Goal: Task Accomplishment & Management: Complete application form

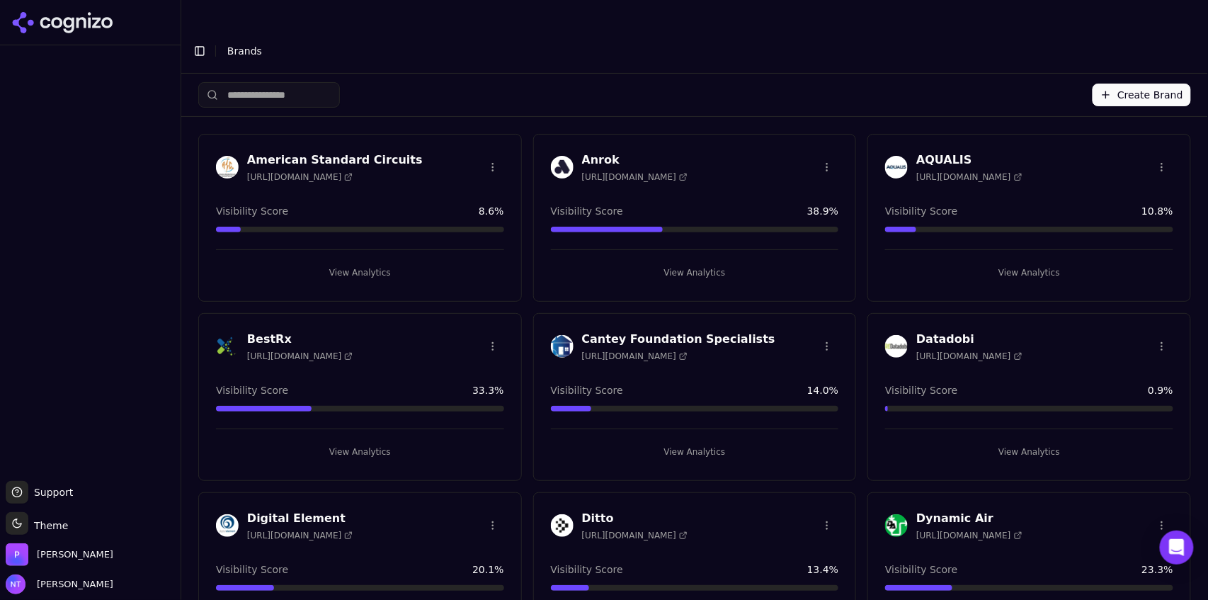
click at [1123, 84] on button "Create Brand" at bounding box center [1142, 95] width 98 height 23
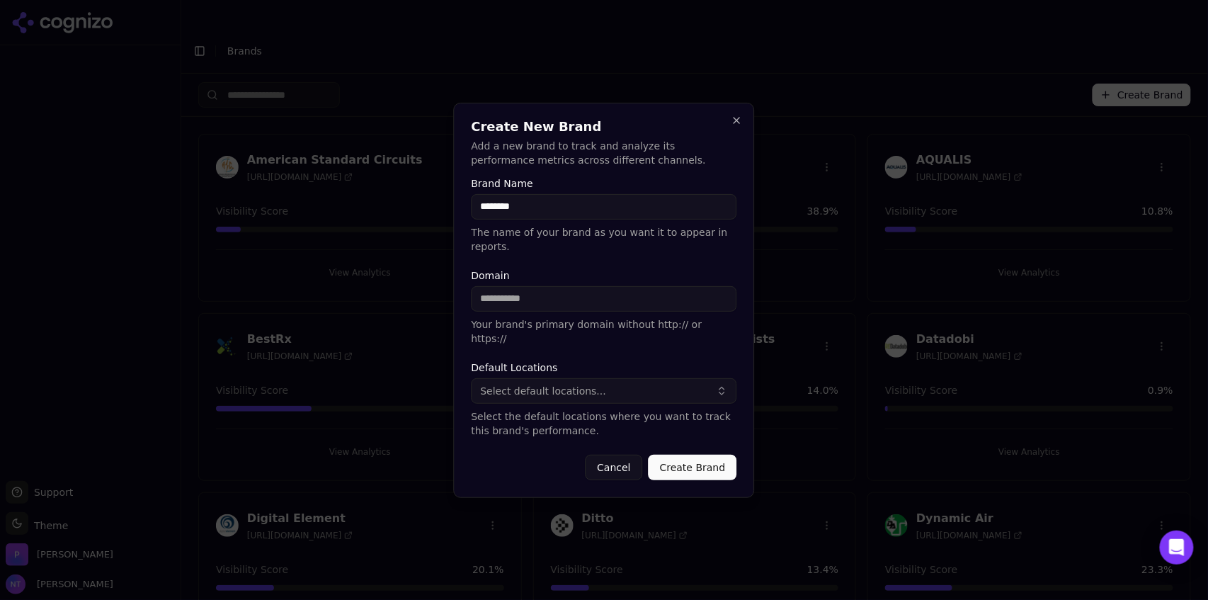
type input "********"
type input "**********"
click at [549, 384] on span "Select default locations..." at bounding box center [544, 391] width 126 height 14
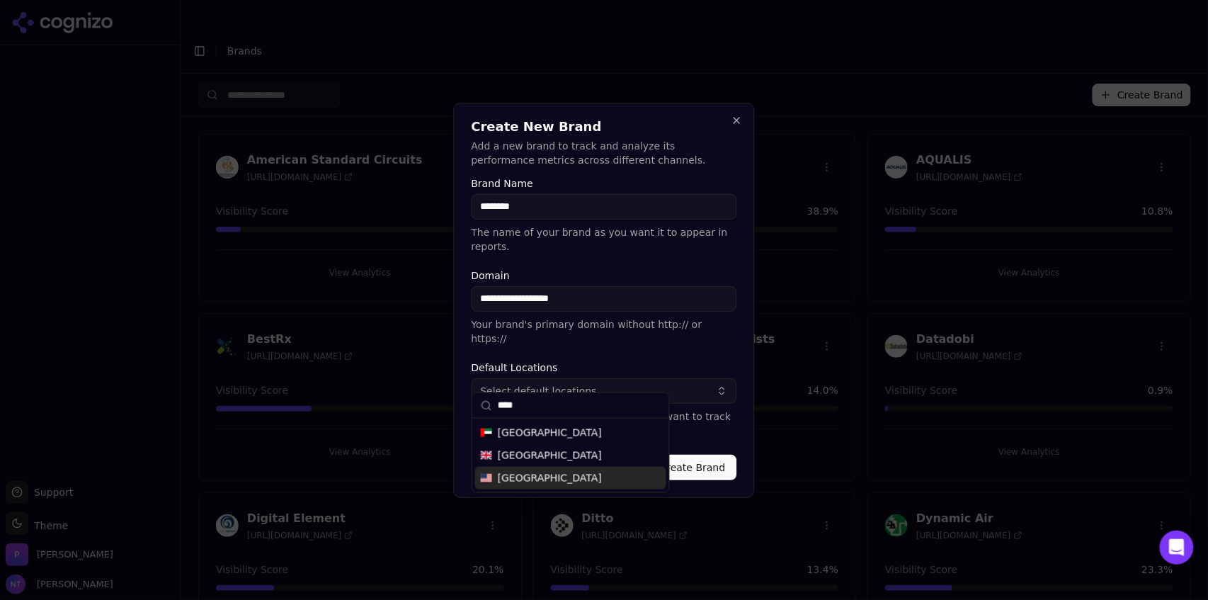
type input "****"
click at [555, 484] on span "[GEOGRAPHIC_DATA]" at bounding box center [550, 478] width 104 height 14
click at [700, 455] on button "Create Brand" at bounding box center [693, 467] width 89 height 25
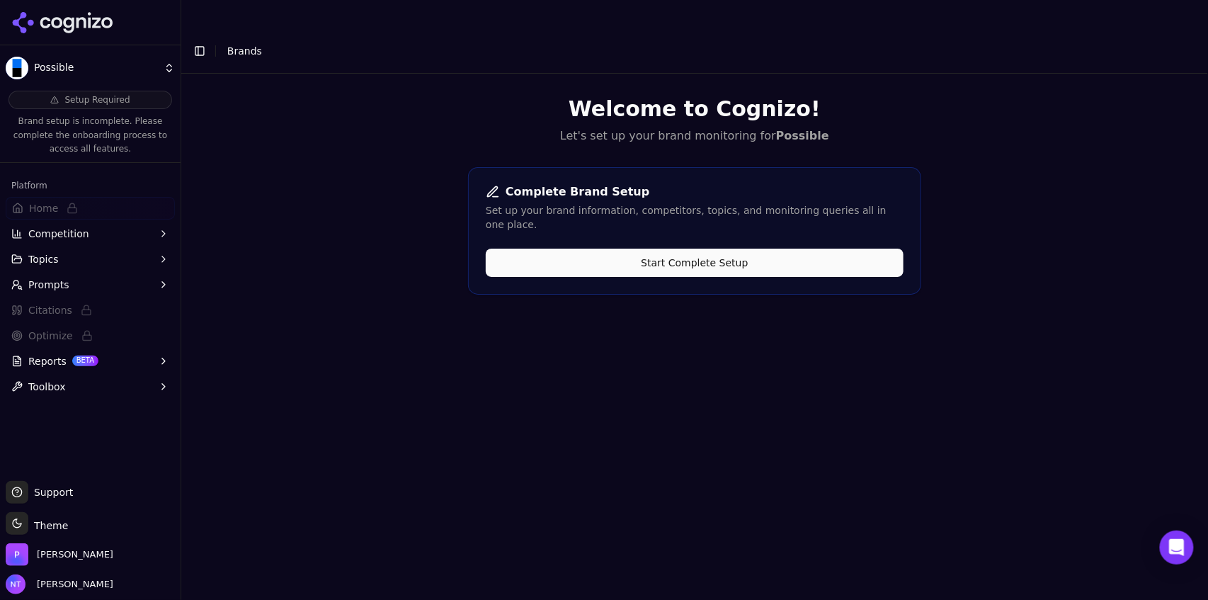
click at [691, 249] on button "Start Complete Setup" at bounding box center [695, 263] width 418 height 28
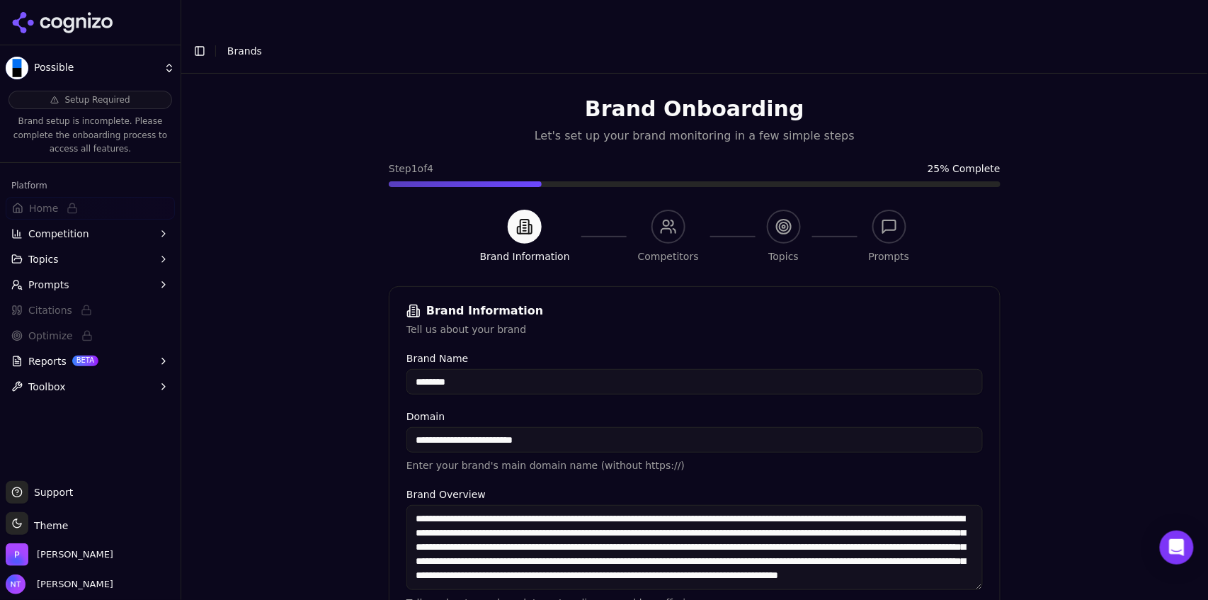
click at [489, 369] on input "********" at bounding box center [694, 381] width 576 height 25
type input "**********"
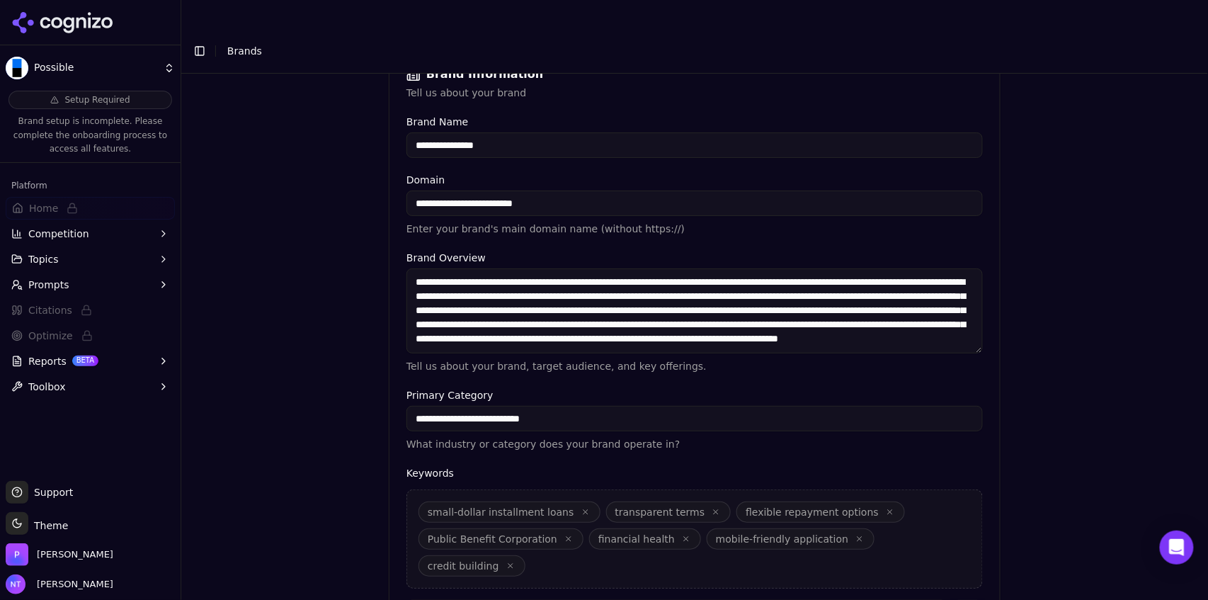
scroll to position [314, 0]
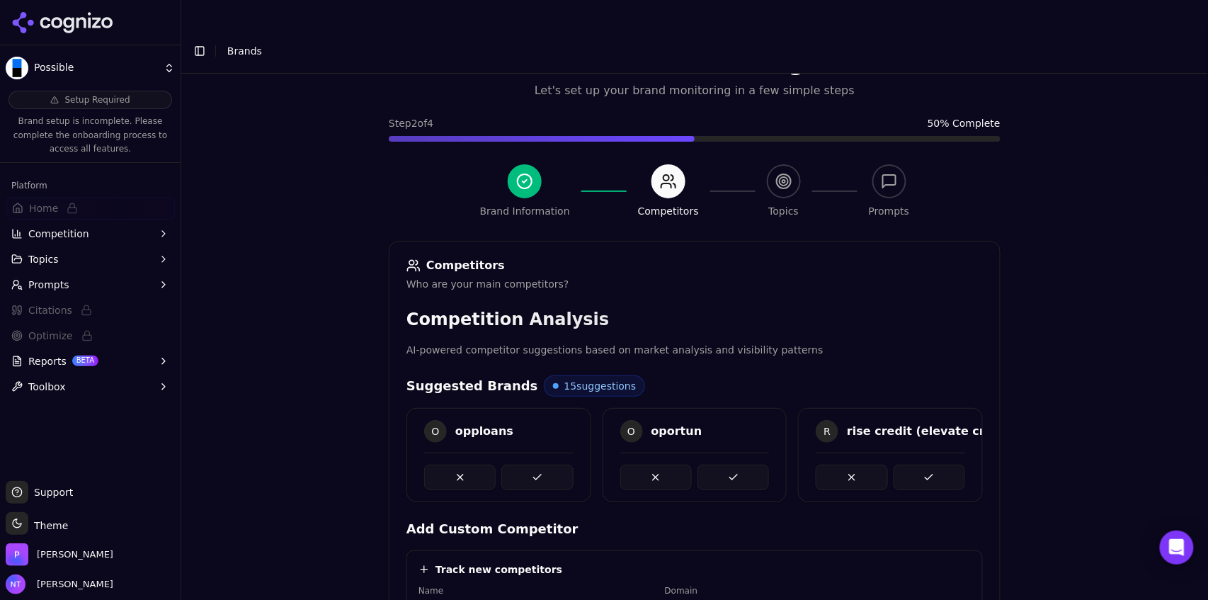
scroll to position [311, 0]
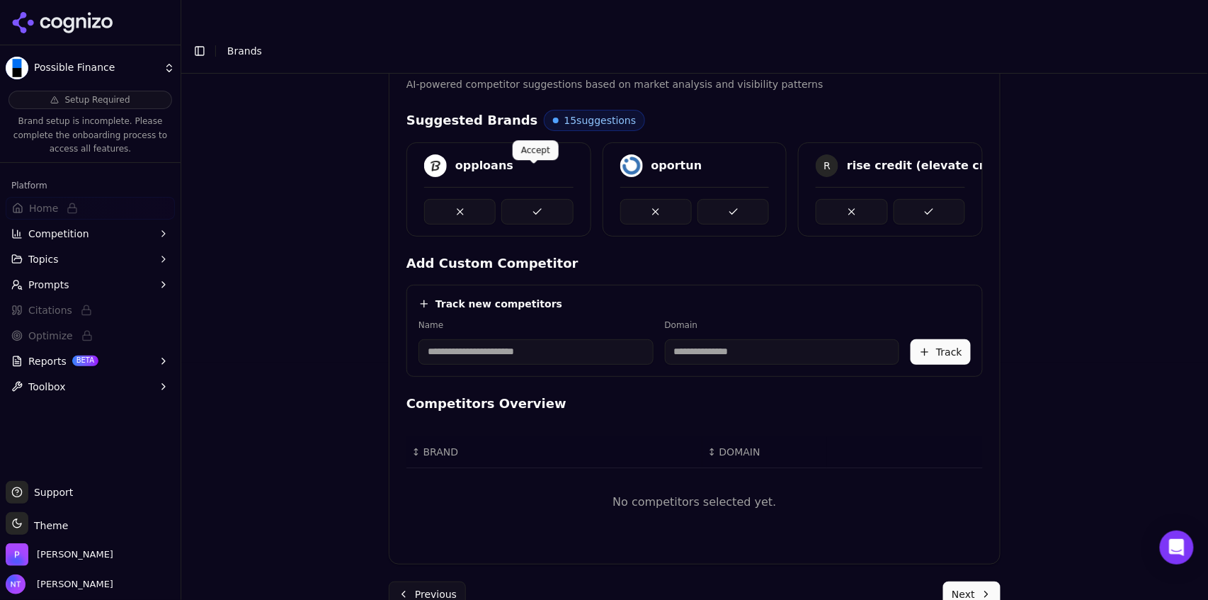
click at [535, 199] on button at bounding box center [537, 211] width 72 height 25
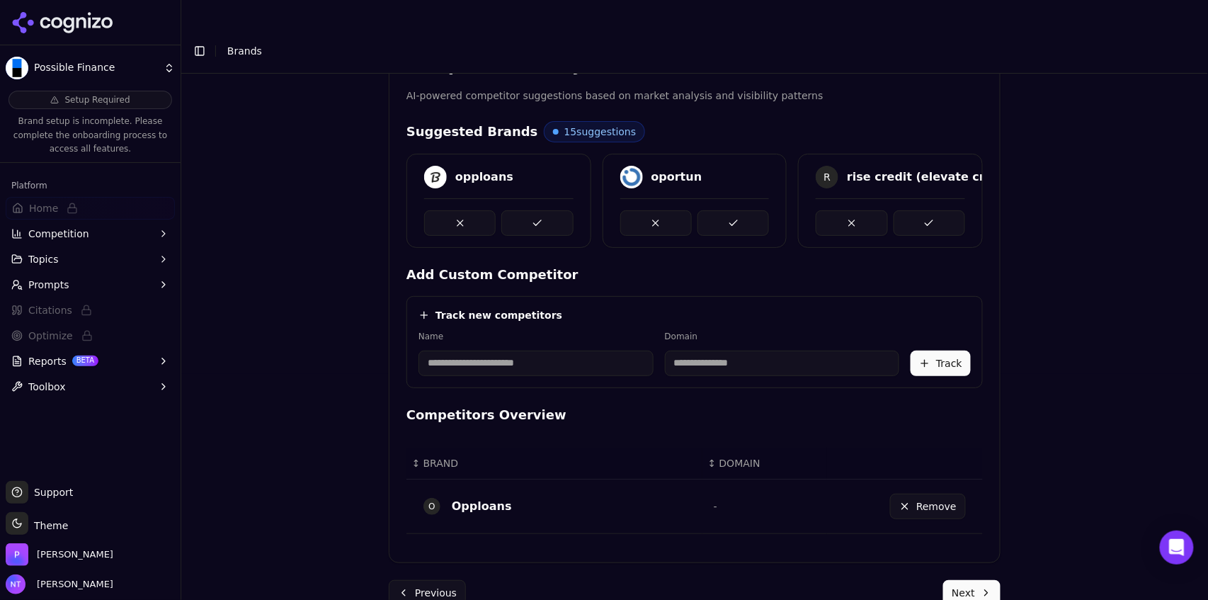
scroll to position [297, 0]
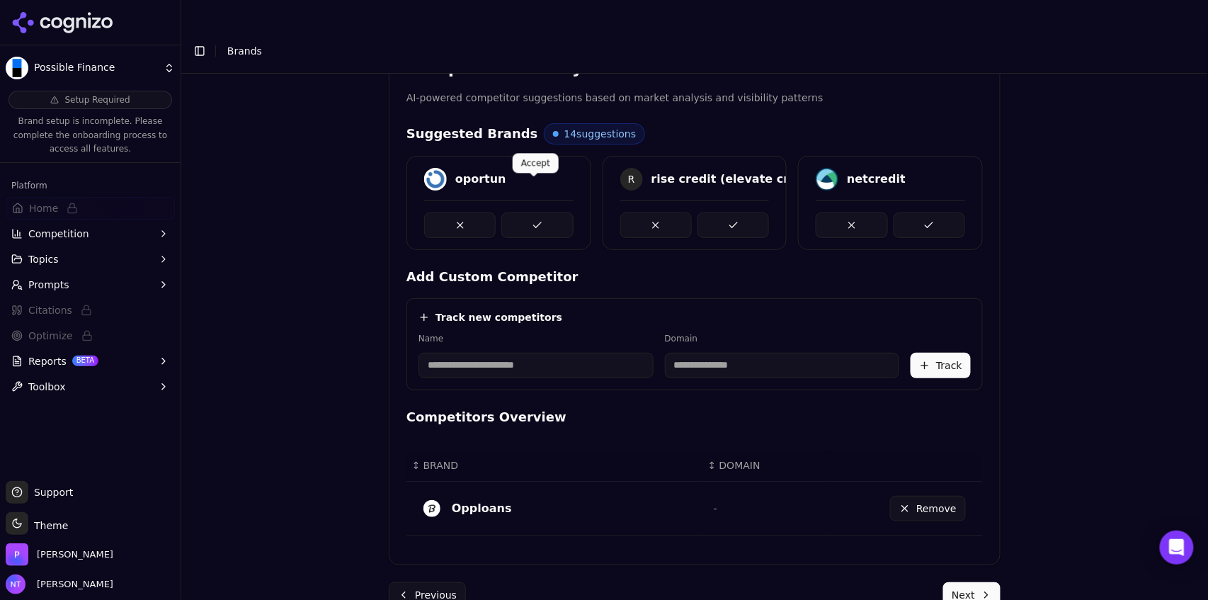
click at [537, 212] on button at bounding box center [537, 224] width 72 height 25
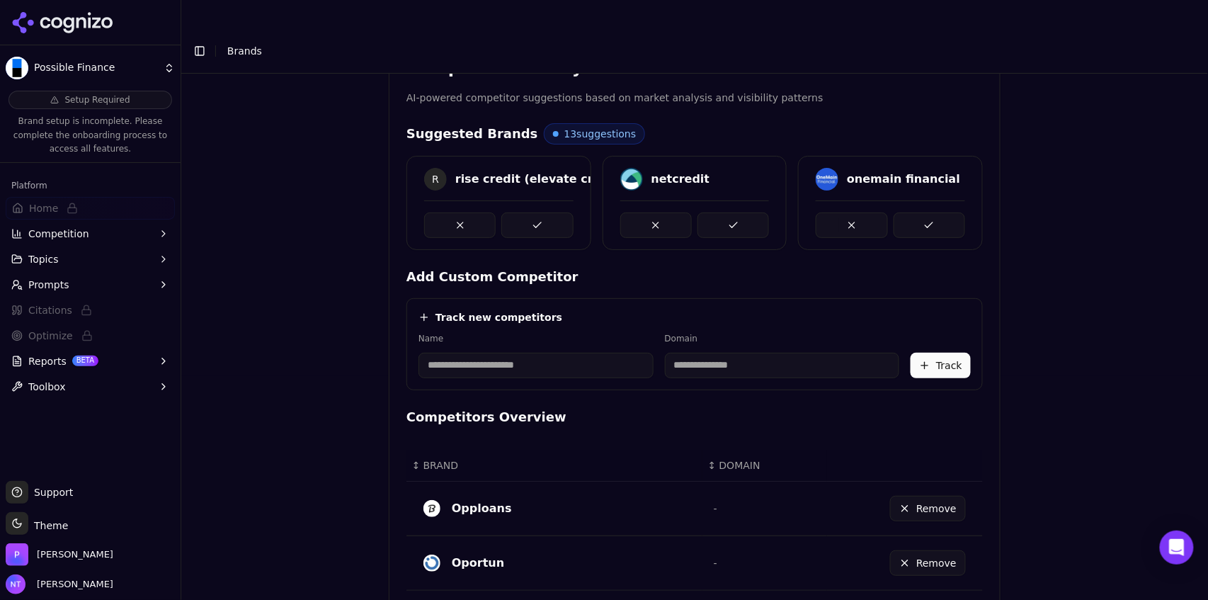
click at [537, 212] on button at bounding box center [537, 224] width 72 height 25
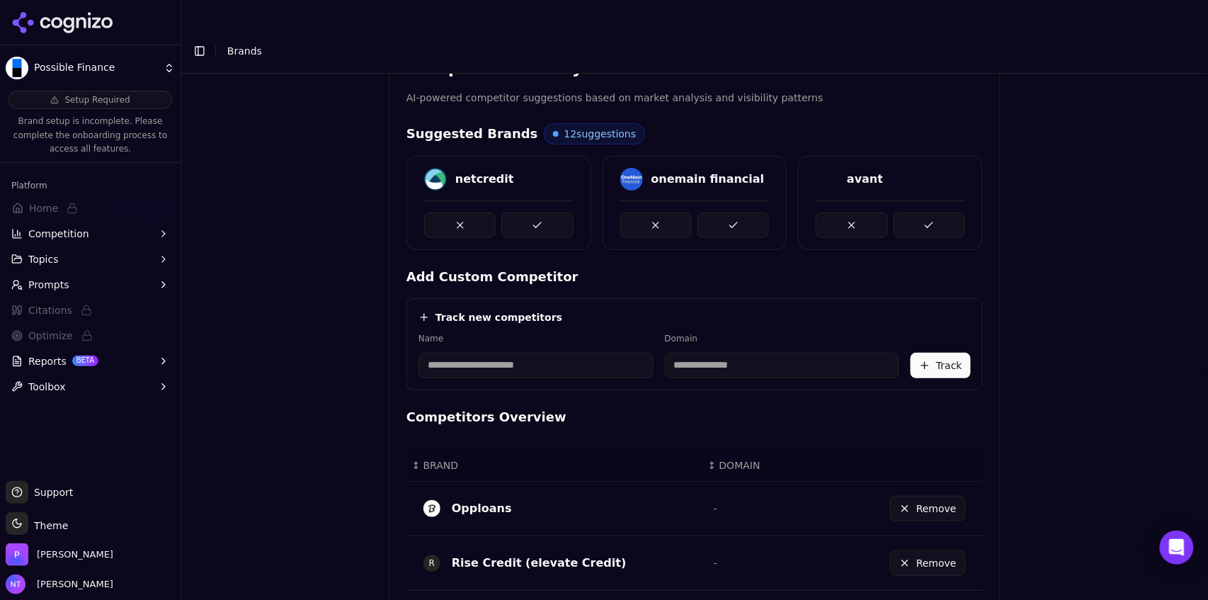
click at [537, 212] on button at bounding box center [537, 224] width 72 height 25
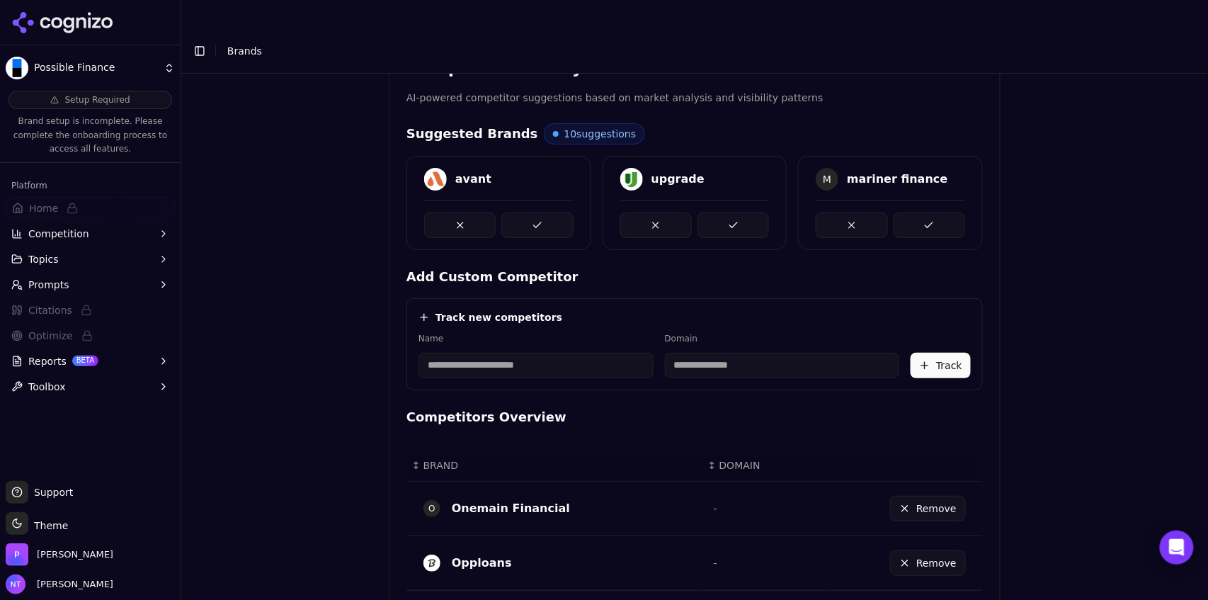
click at [537, 212] on button at bounding box center [537, 224] width 72 height 25
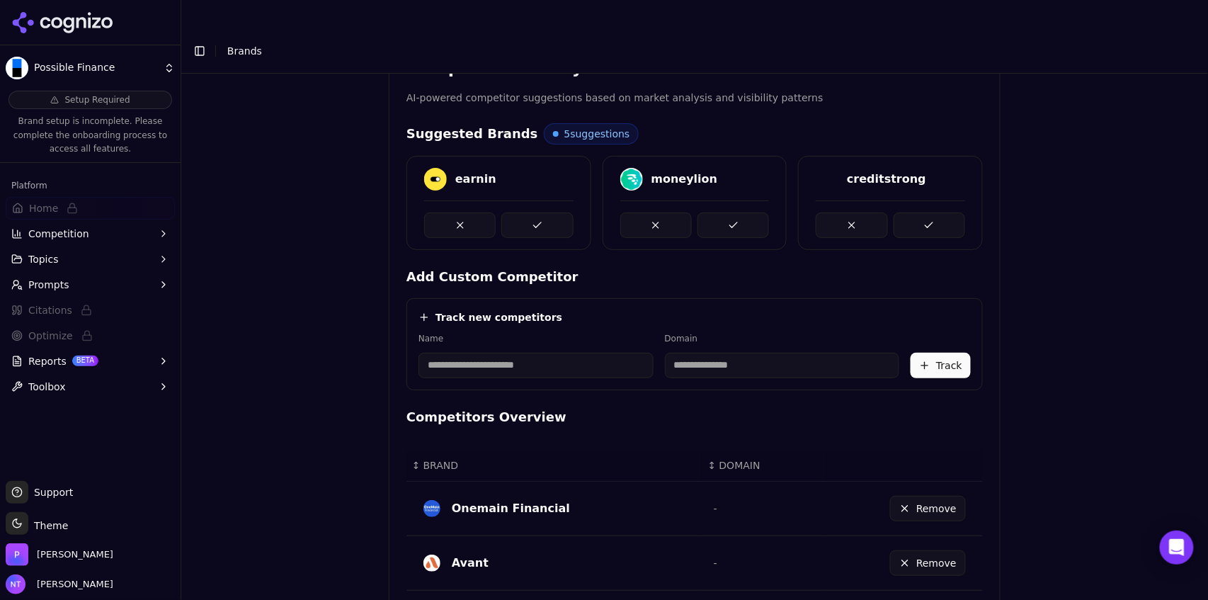
click at [537, 212] on button at bounding box center [537, 224] width 72 height 25
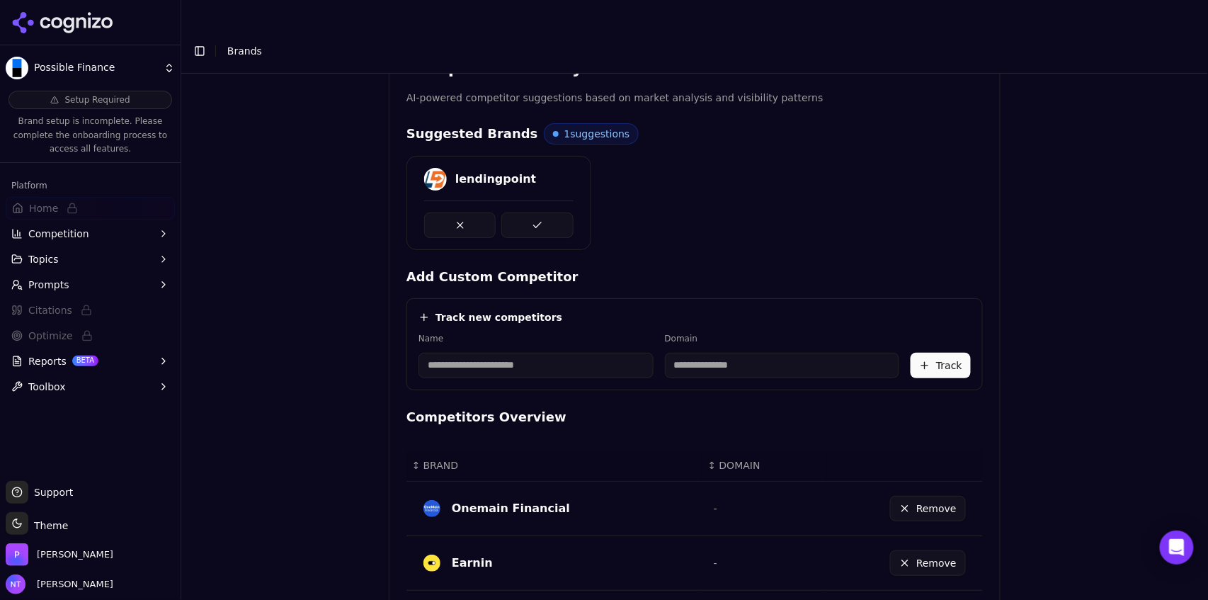
click at [537, 212] on button at bounding box center [537, 224] width 72 height 25
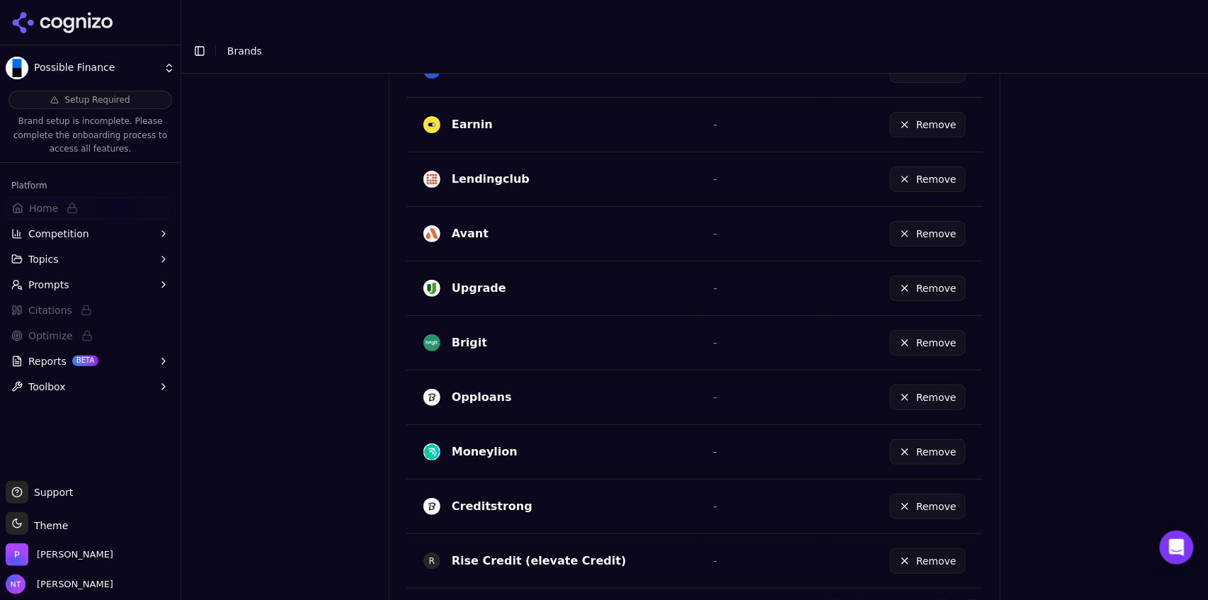
scroll to position [826, 0]
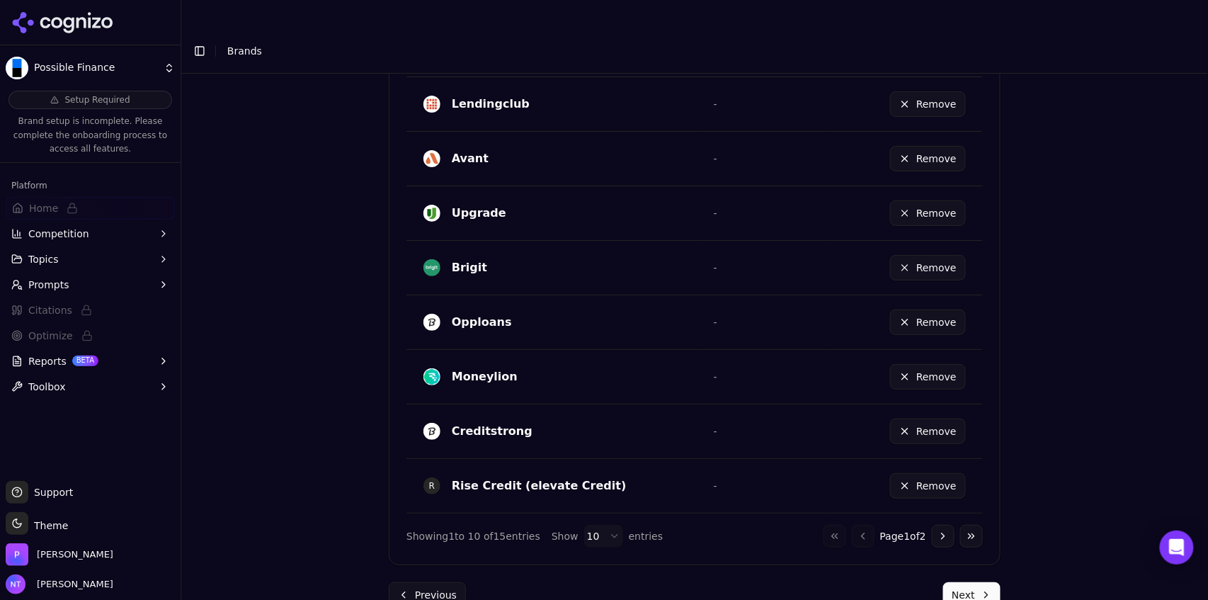
click at [963, 582] on button "Next" at bounding box center [971, 594] width 57 height 25
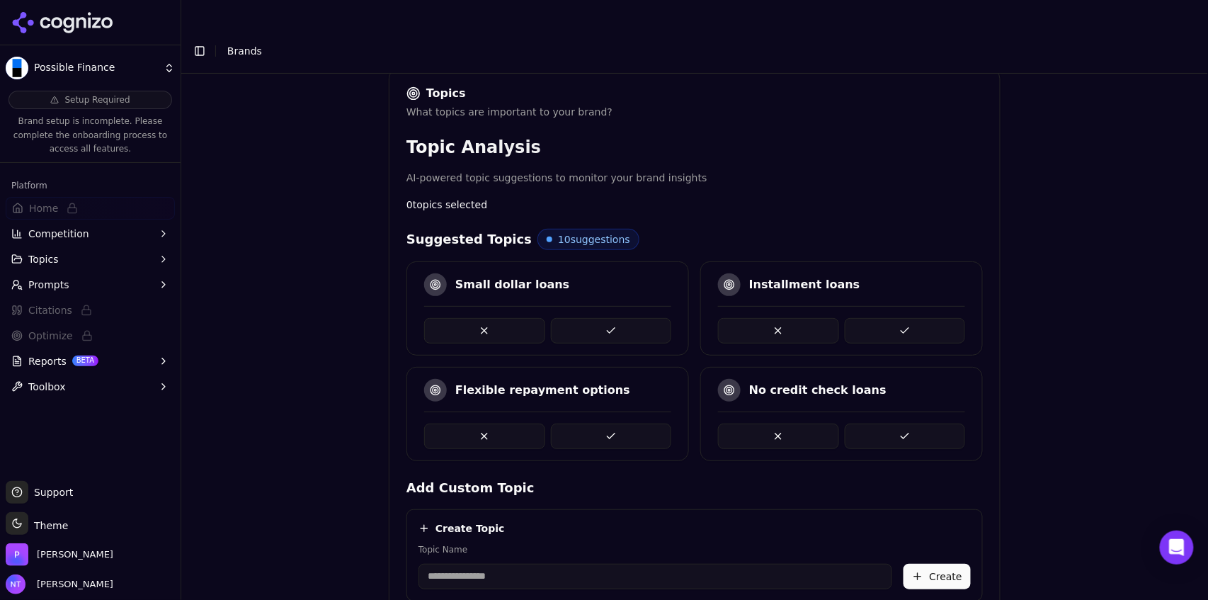
scroll to position [226, 0]
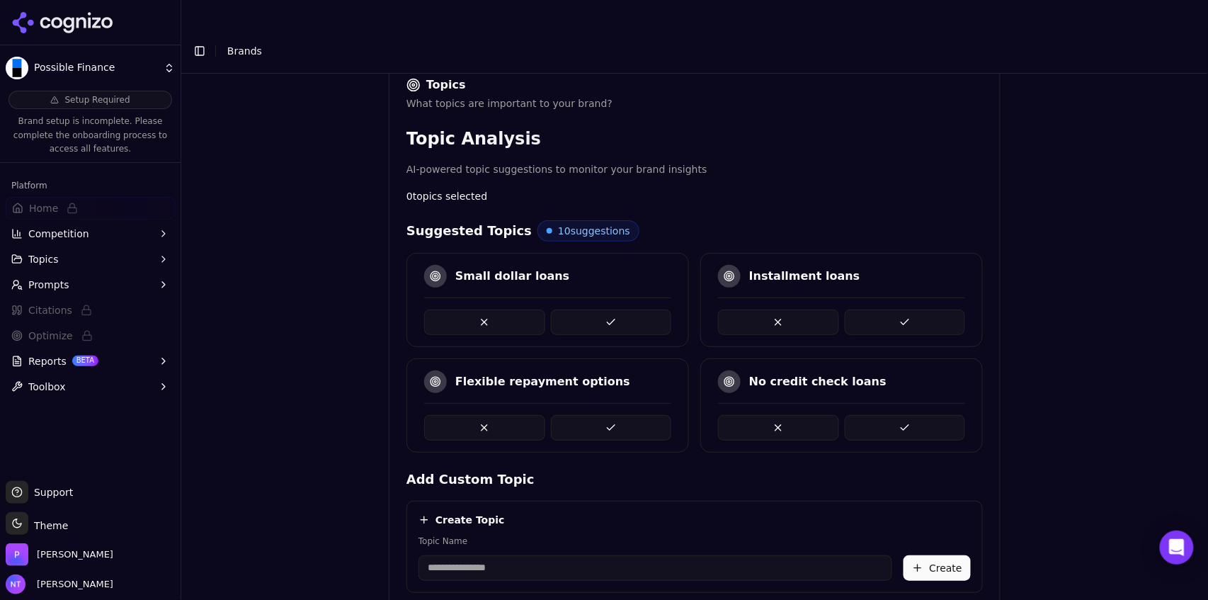
click at [622, 309] on button at bounding box center [611, 321] width 121 height 25
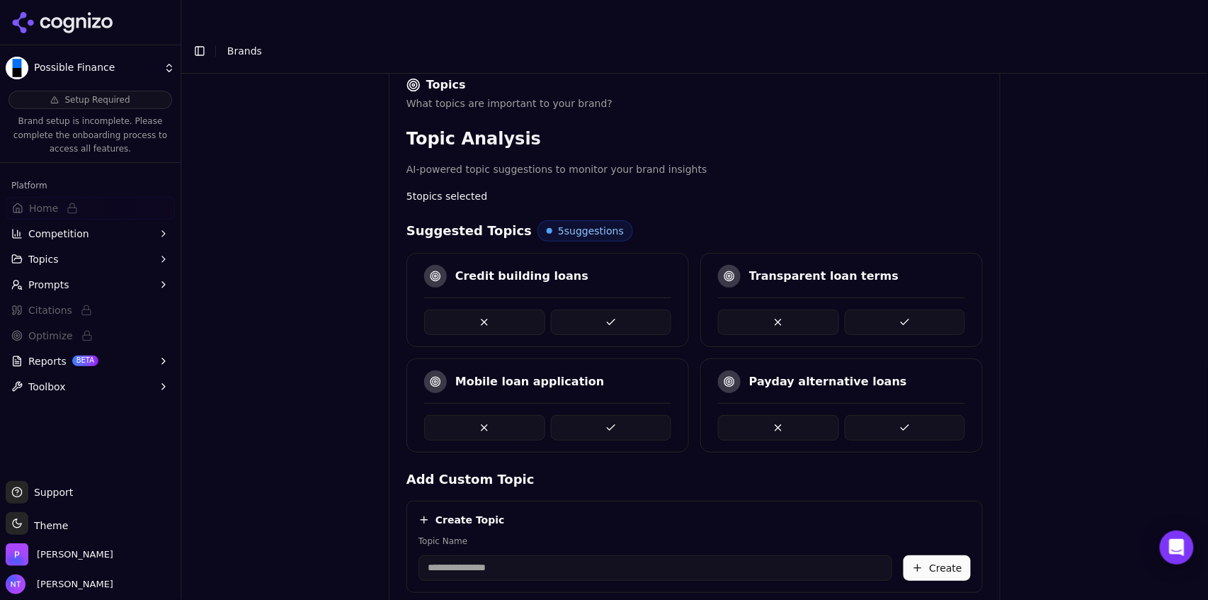
click at [614, 309] on button at bounding box center [611, 321] width 121 height 25
click at [586, 415] on button at bounding box center [611, 427] width 121 height 25
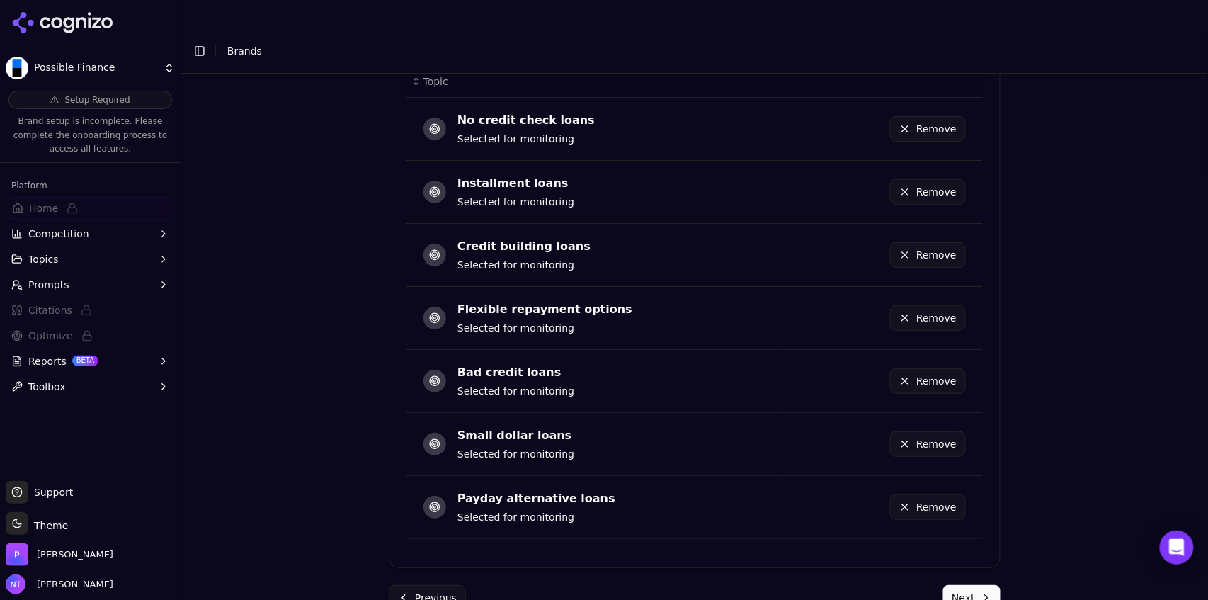
scroll to position [815, 0]
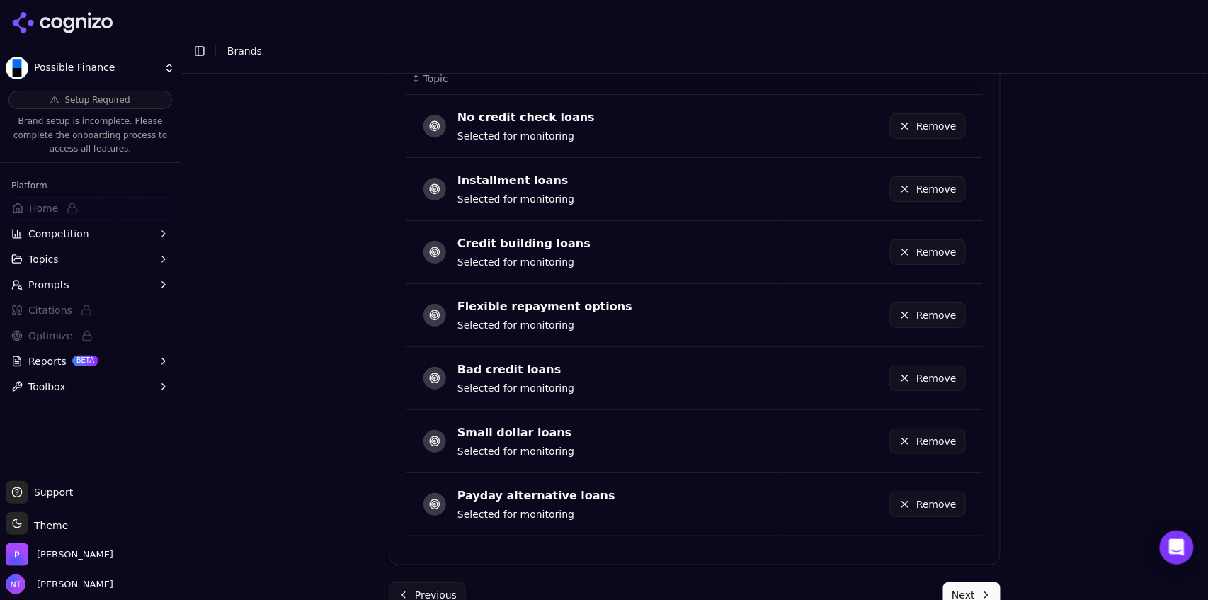
click at [974, 582] on button "Next" at bounding box center [971, 594] width 57 height 25
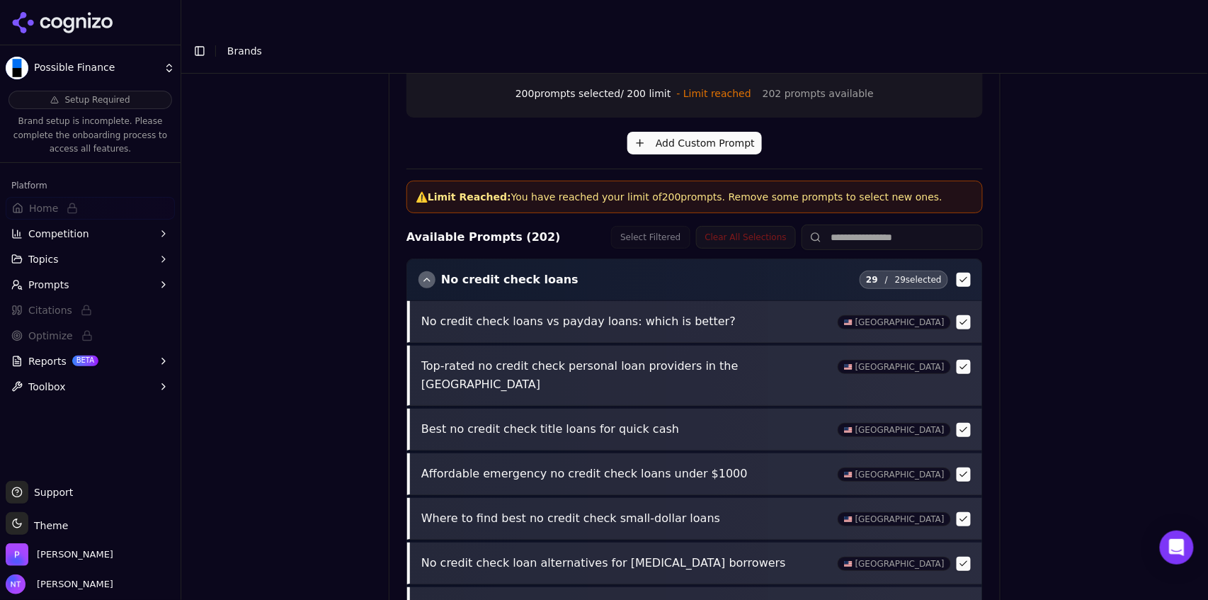
scroll to position [588, 0]
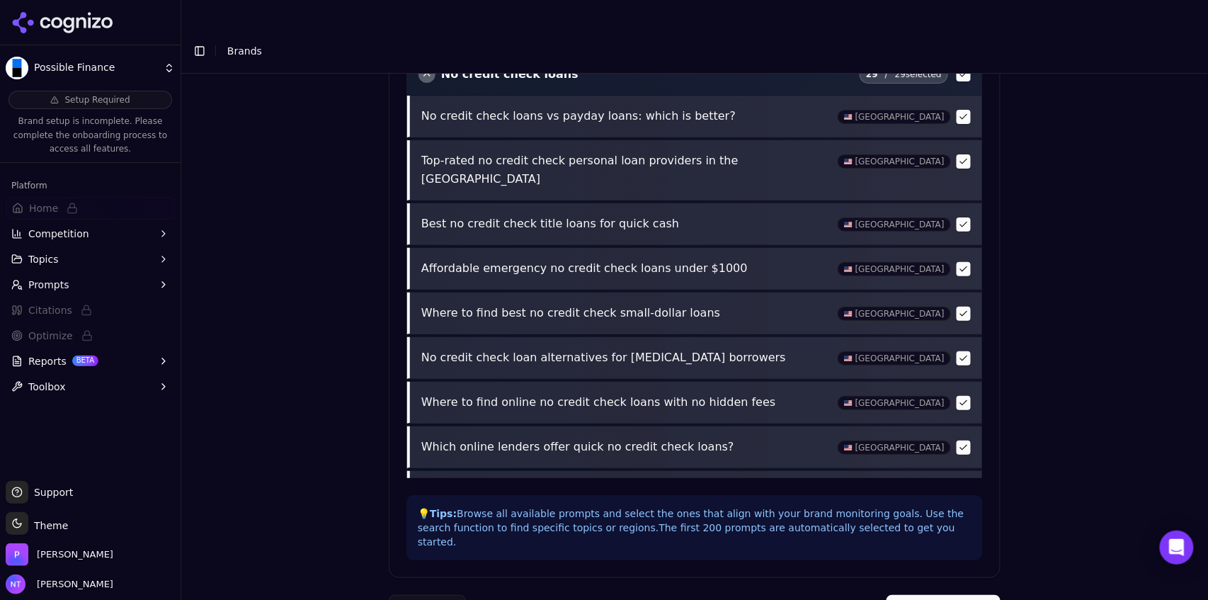
click at [932, 595] on button "Complete Setup" at bounding box center [943, 607] width 114 height 25
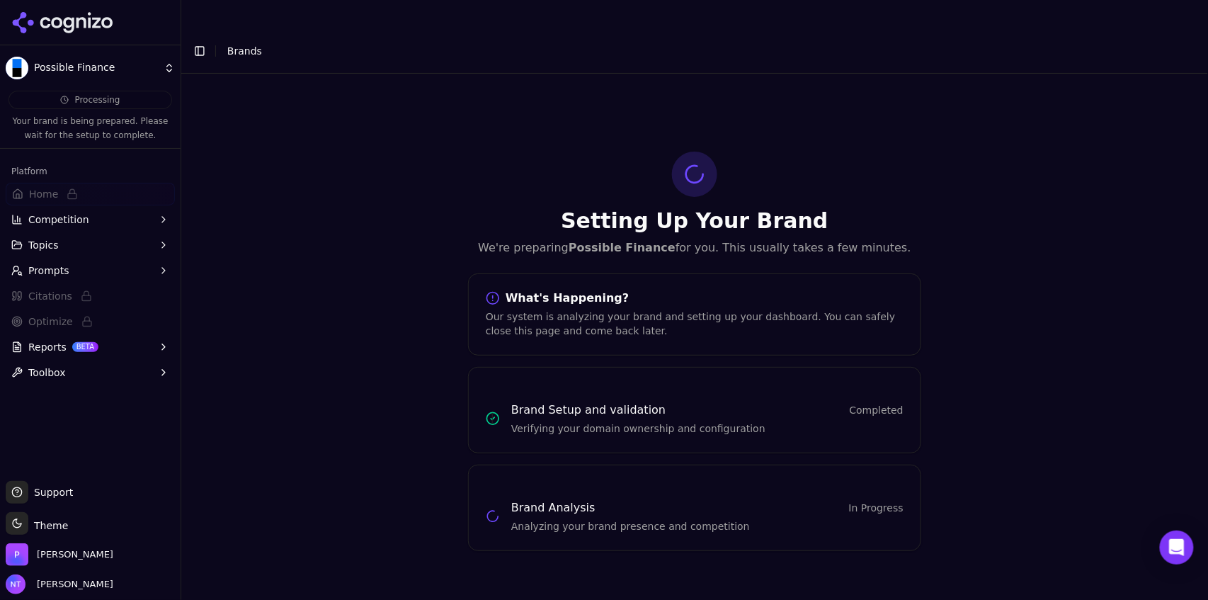
scroll to position [0, 0]
click at [200, 41] on button "Toggle Sidebar" at bounding box center [200, 51] width 20 height 20
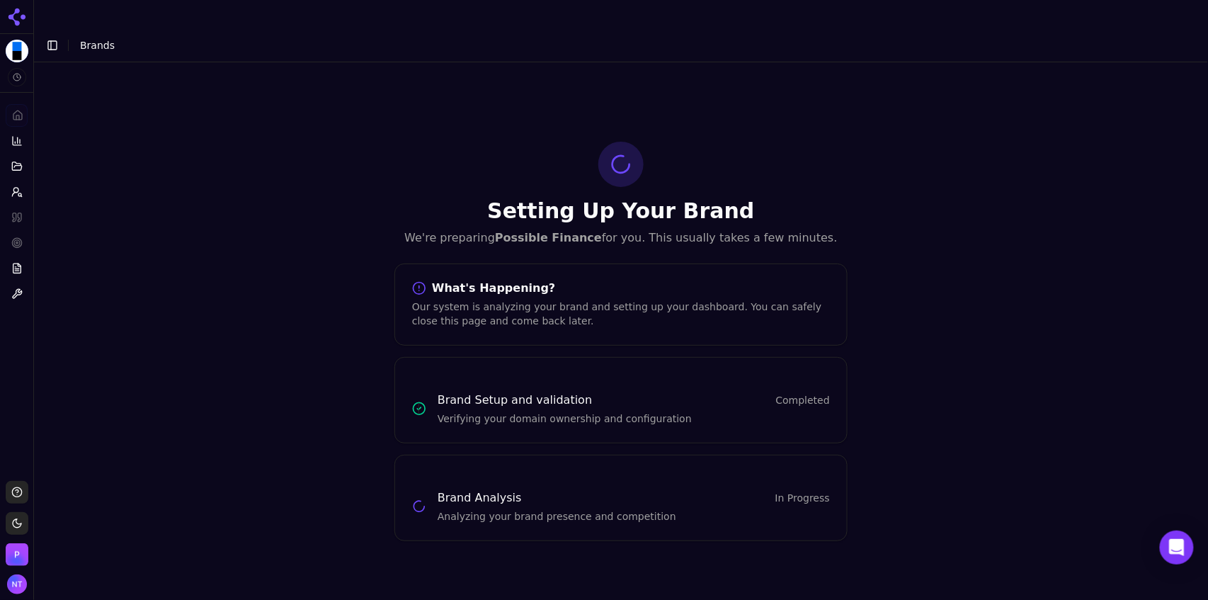
click at [52, 35] on button "Toggle Sidebar" at bounding box center [52, 45] width 20 height 20
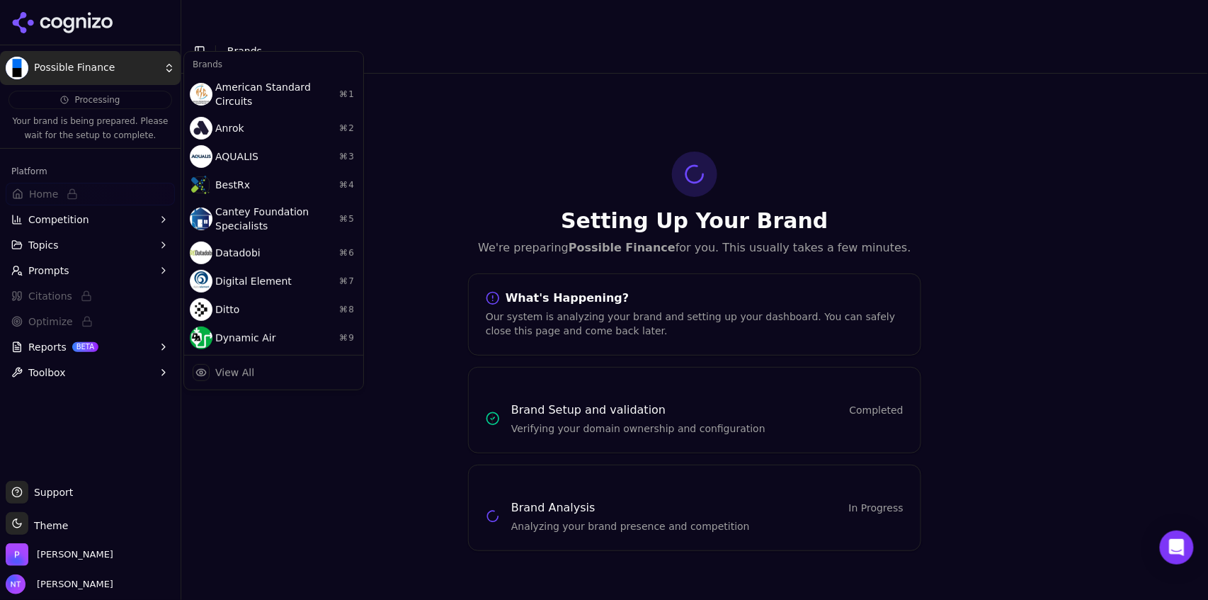
click at [62, 67] on html "Possible Finance Processing Your brand is being prepared. Please wait for the s…" at bounding box center [604, 314] width 1208 height 628
click at [238, 367] on div "View All" at bounding box center [234, 372] width 39 height 14
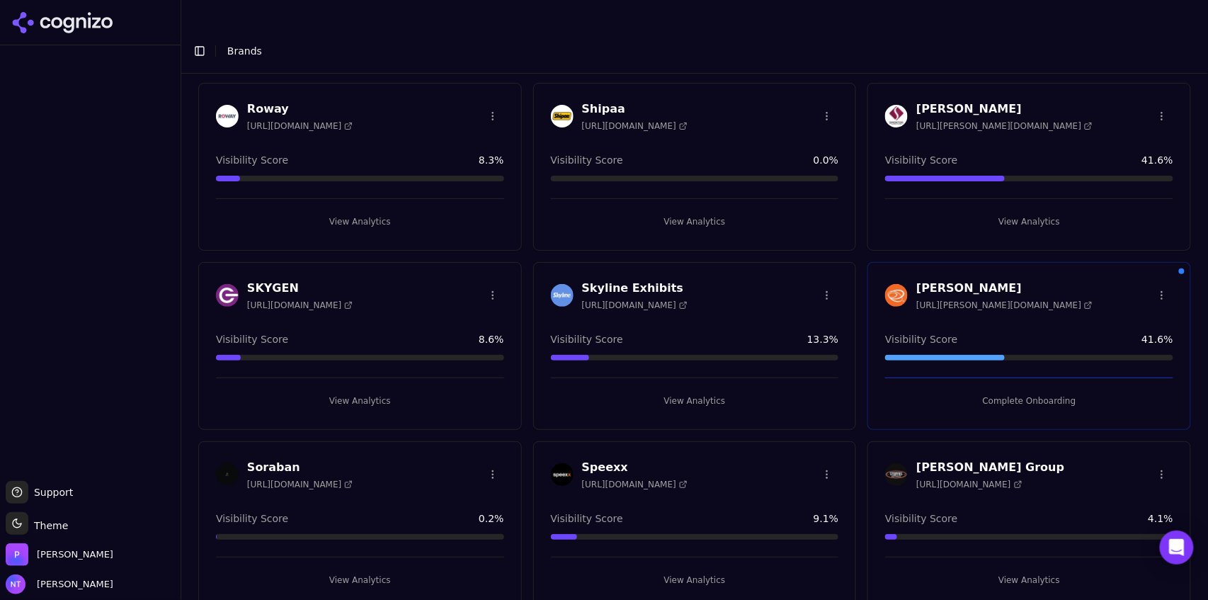
scroll to position [2535, 0]
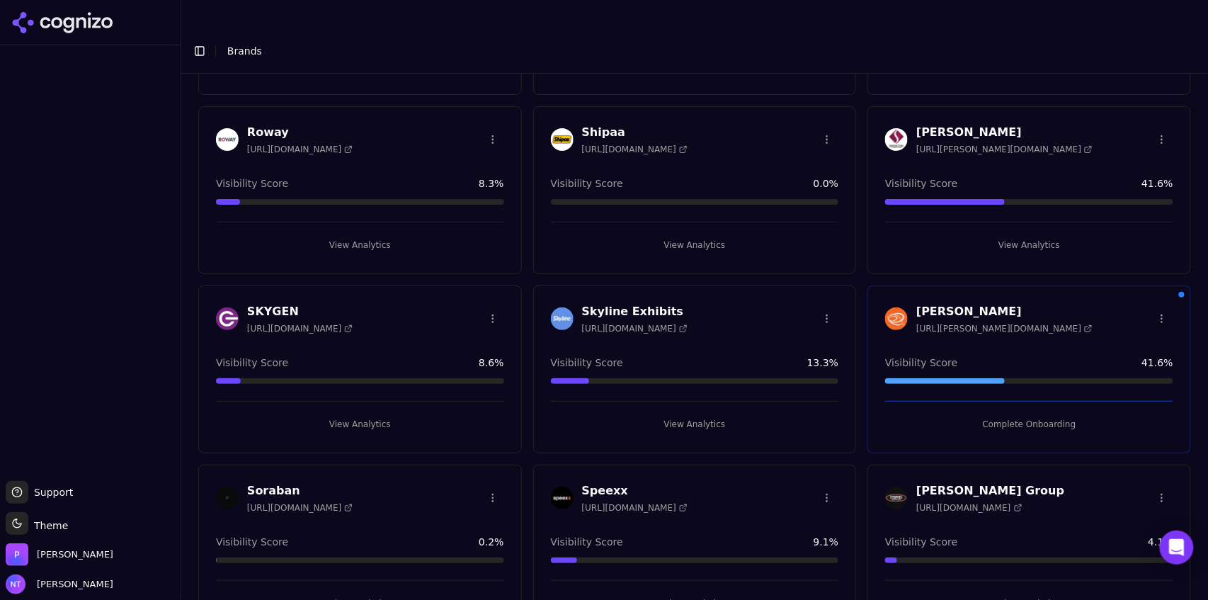
click at [359, 413] on button "View Analytics" at bounding box center [360, 424] width 288 height 23
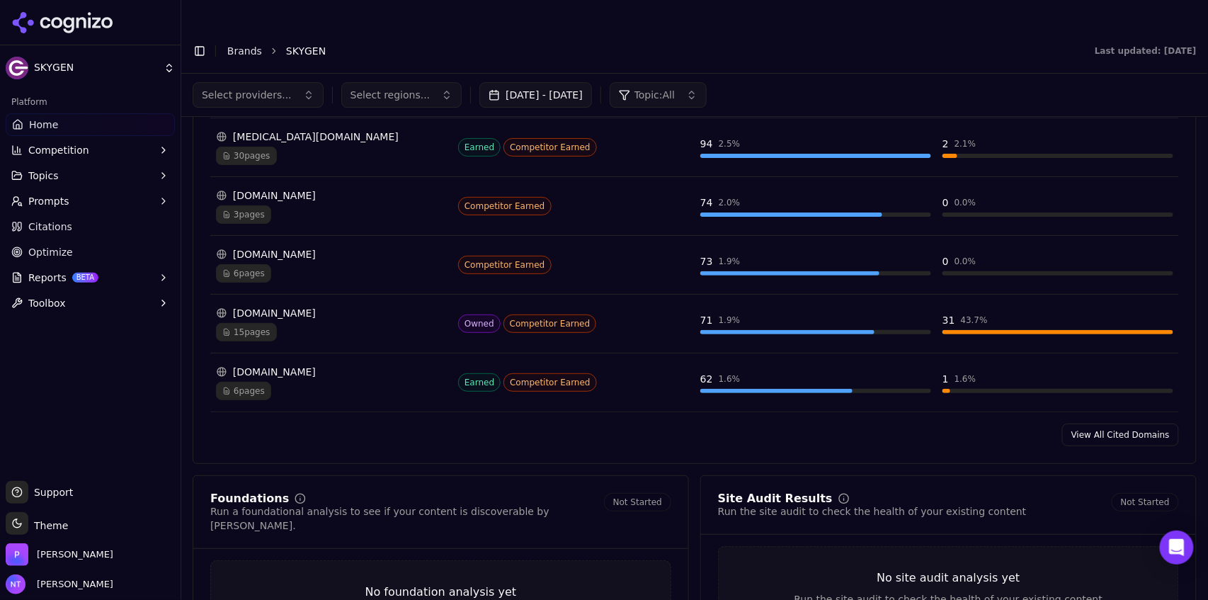
scroll to position [1393, 0]
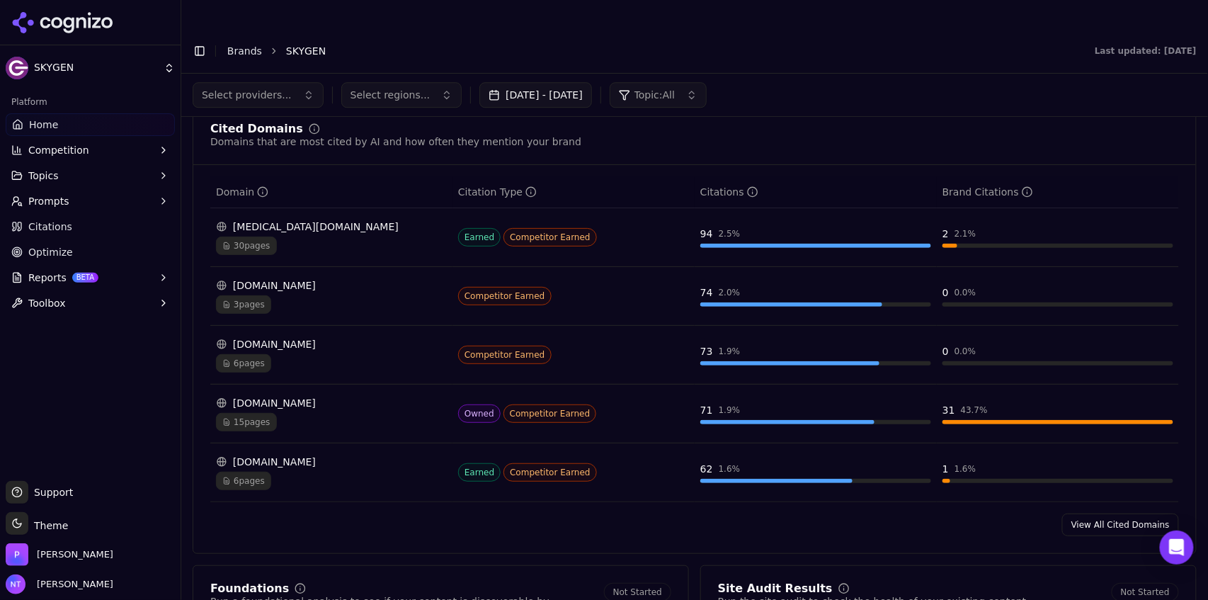
click at [236, 45] on link "Brands" at bounding box center [244, 50] width 35 height 11
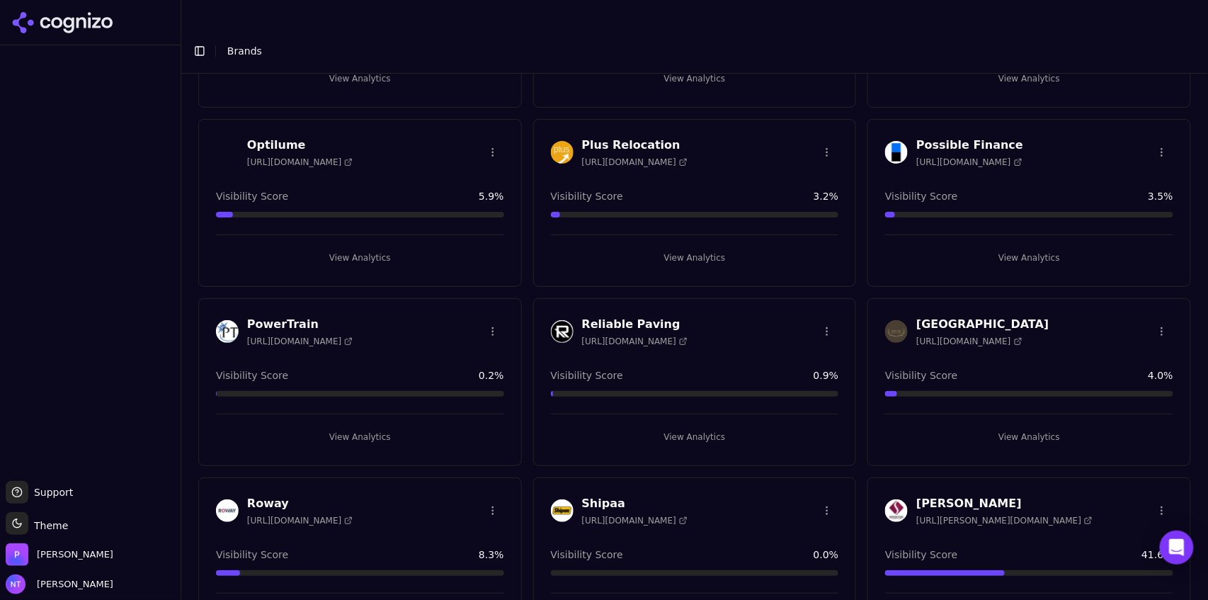
scroll to position [2160, 0]
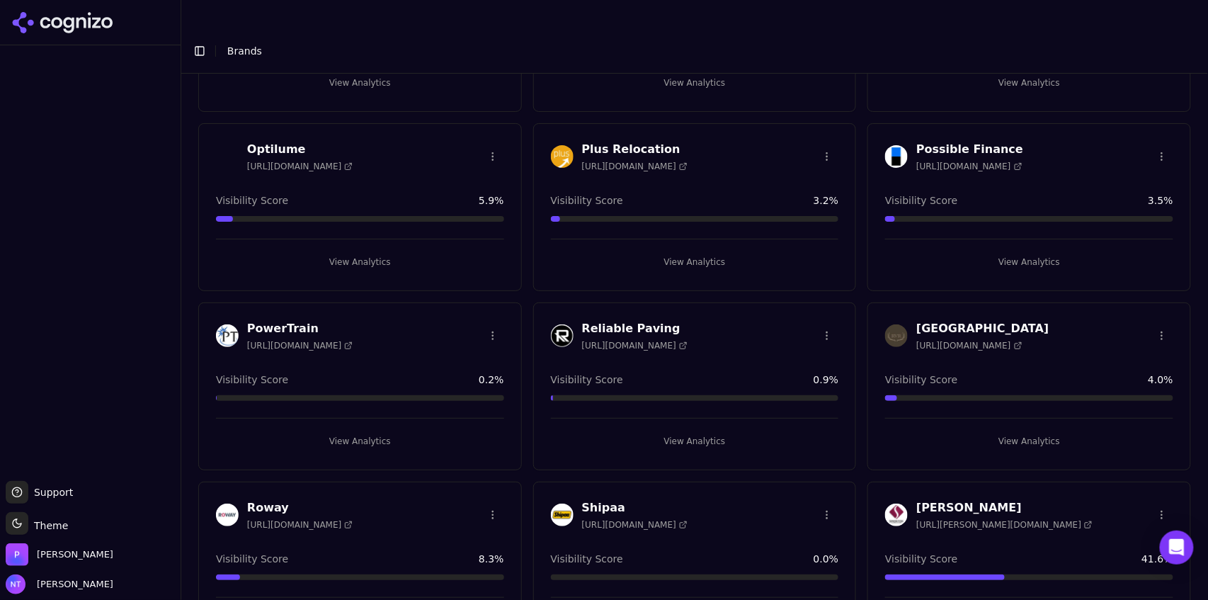
click at [1048, 251] on button "View Analytics" at bounding box center [1029, 262] width 288 height 23
